Goal: Task Accomplishment & Management: Manage account settings

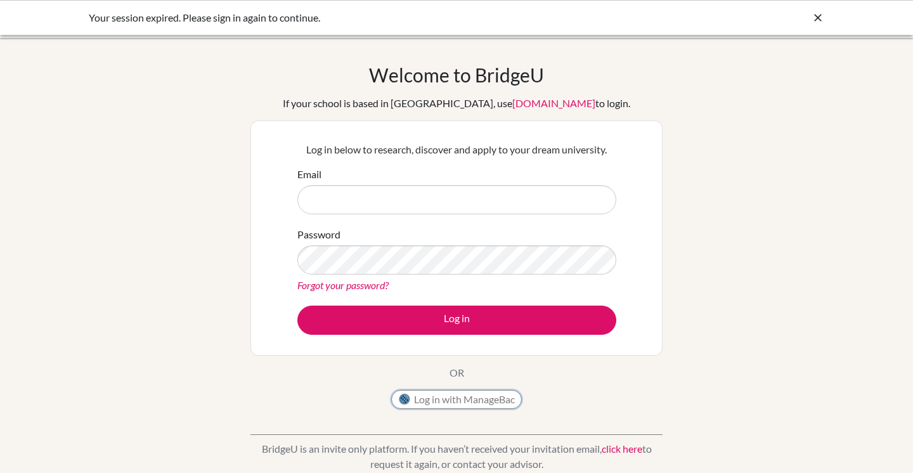
click at [422, 403] on button "Log in with ManageBac" at bounding box center [456, 399] width 131 height 19
type input "[EMAIL_ADDRESS][DOMAIN_NAME]"
click at [297, 306] on button "Log in" at bounding box center [456, 320] width 319 height 29
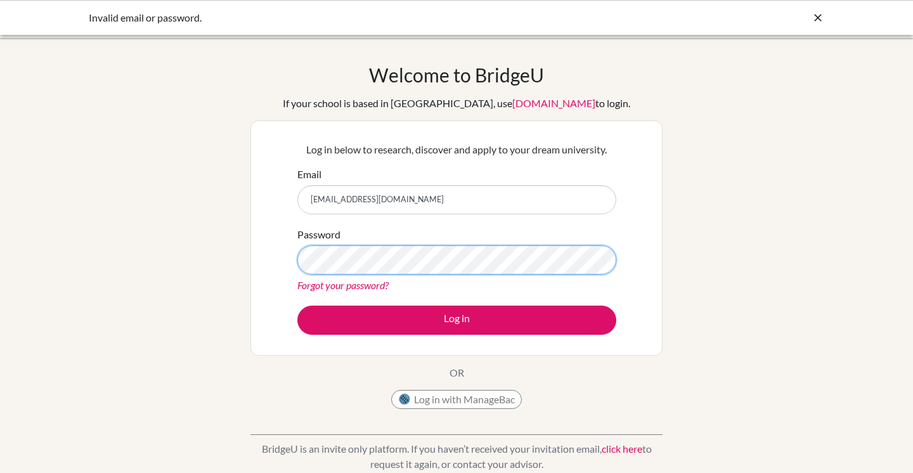
click at [297, 306] on button "Log in" at bounding box center [456, 320] width 319 height 29
